Goal: Task Accomplishment & Management: Use online tool/utility

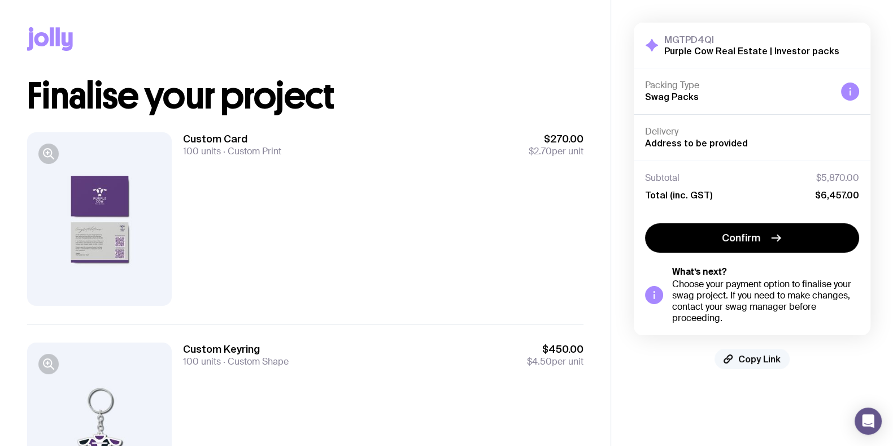
click at [752, 359] on span "Copy Link" at bounding box center [760, 358] width 42 height 11
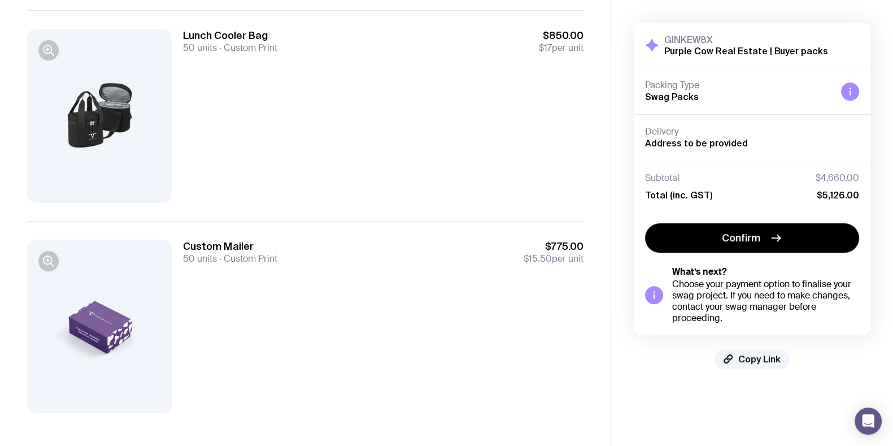
scroll to position [531, 0]
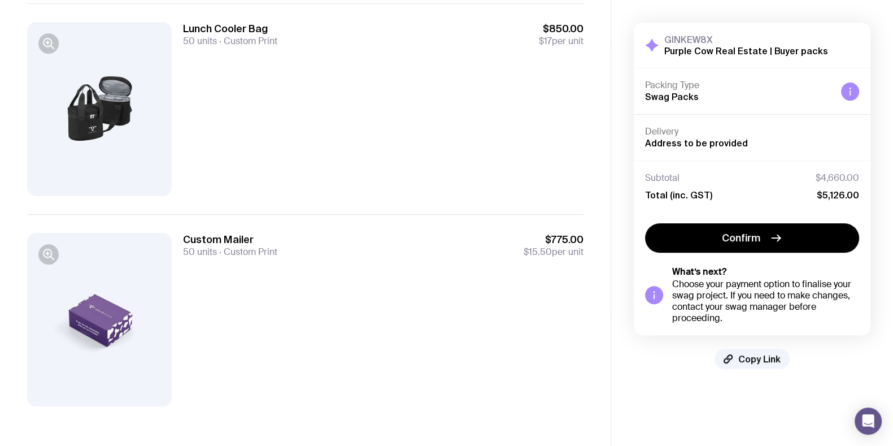
click at [396, 289] on div "Custom Mailer 50 units Custom Print $775.00 $15.50 per unit" at bounding box center [383, 319] width 401 height 173
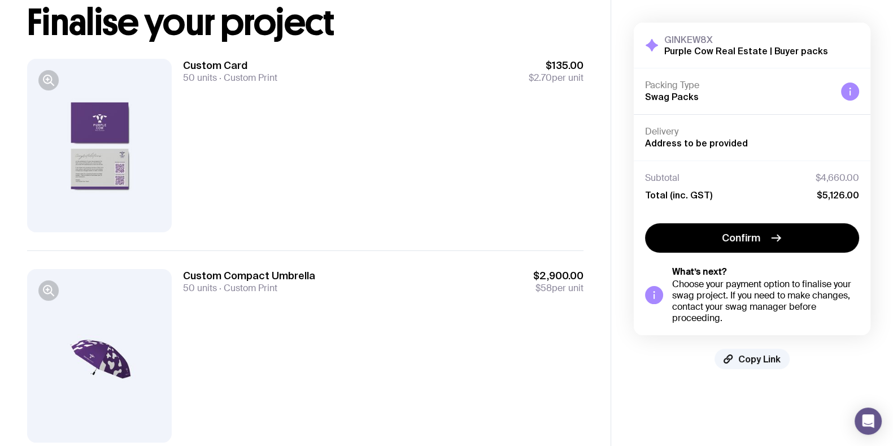
scroll to position [141, 0]
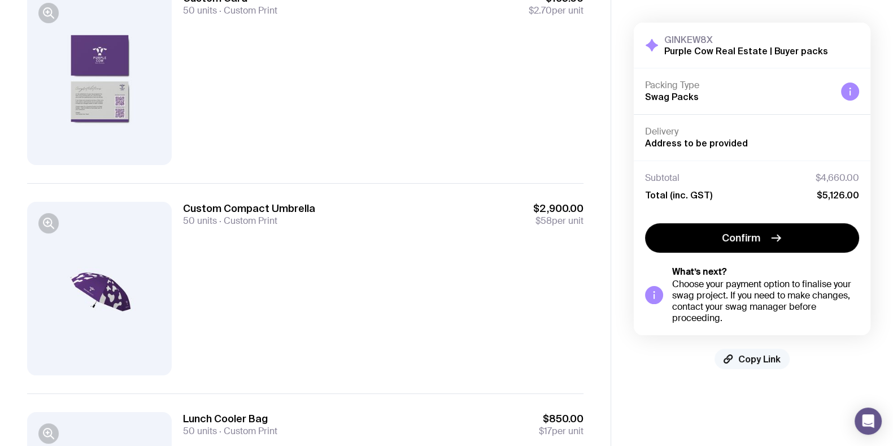
click at [772, 358] on span "Copy Link" at bounding box center [760, 358] width 42 height 11
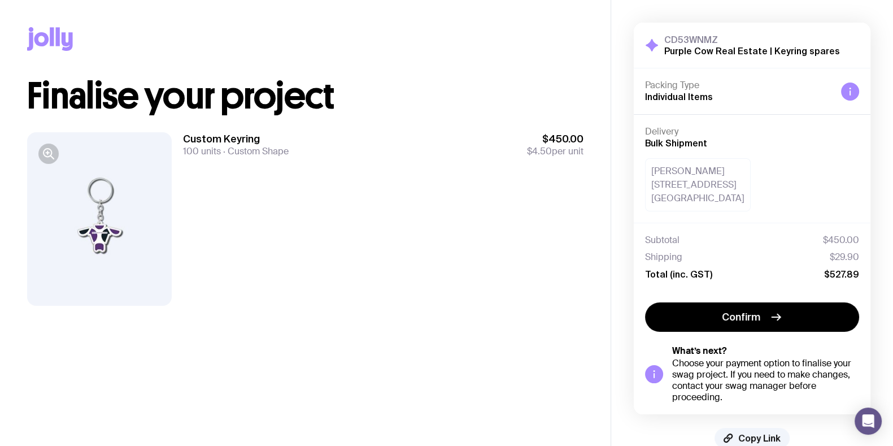
drag, startPoint x: 771, startPoint y: 474, endPoint x: 836, endPoint y: 429, distance: 78.7
click at [836, 429] on div "Copy Link" at bounding box center [752, 438] width 237 height 20
click at [776, 439] on span "Copy Link" at bounding box center [760, 437] width 42 height 11
